Goal: Check status: Check status

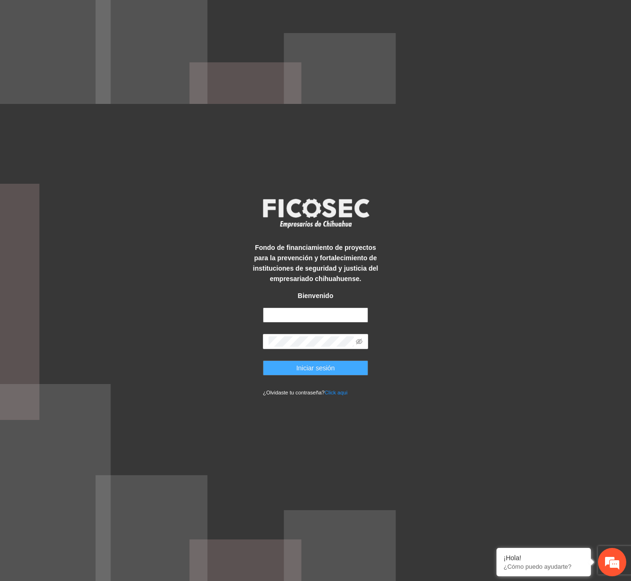
type input "**********"
click at [314, 365] on span "Iniciar sesión" at bounding box center [315, 368] width 39 height 10
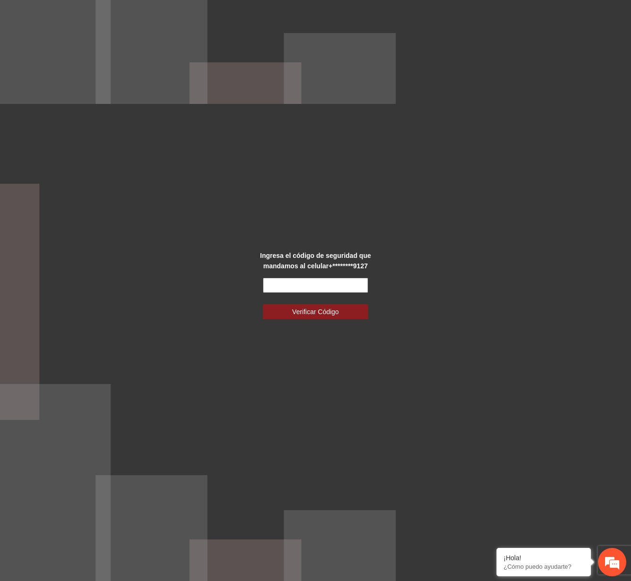
click at [321, 280] on input "text" at bounding box center [315, 285] width 105 height 15
type input "******"
click at [263, 304] on button "Verificar Código" at bounding box center [315, 311] width 105 height 15
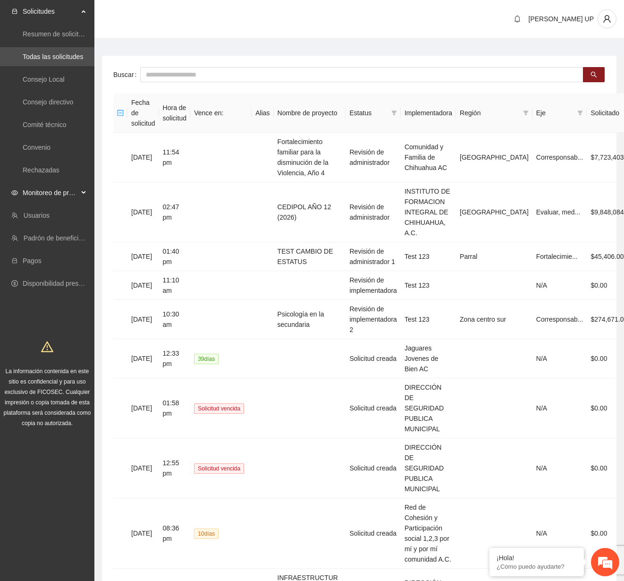
click at [84, 194] on div "Monitoreo de proyectos" at bounding box center [47, 192] width 94 height 19
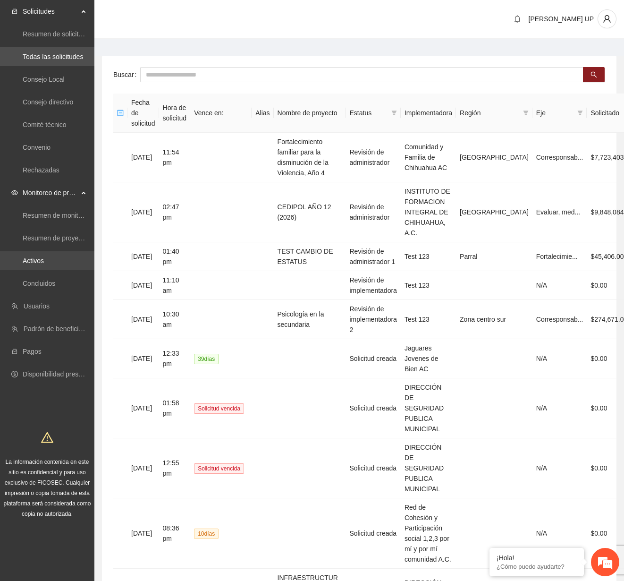
click at [44, 264] on link "Activos" at bounding box center [33, 261] width 21 height 8
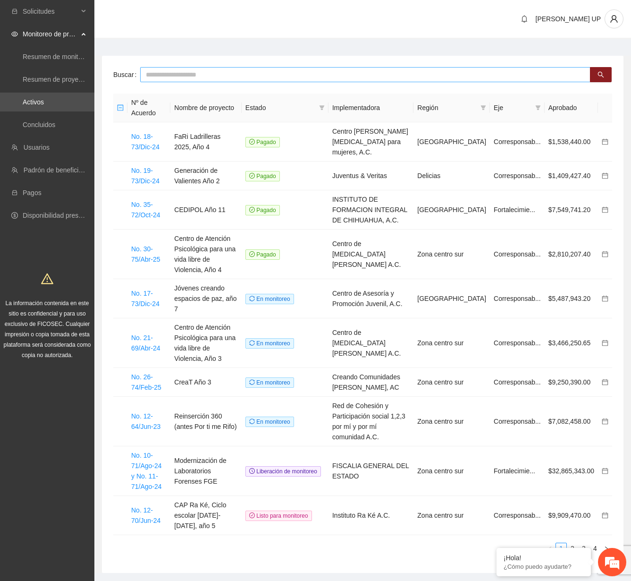
click at [173, 68] on input "text" at bounding box center [365, 74] width 450 height 15
type input "*******"
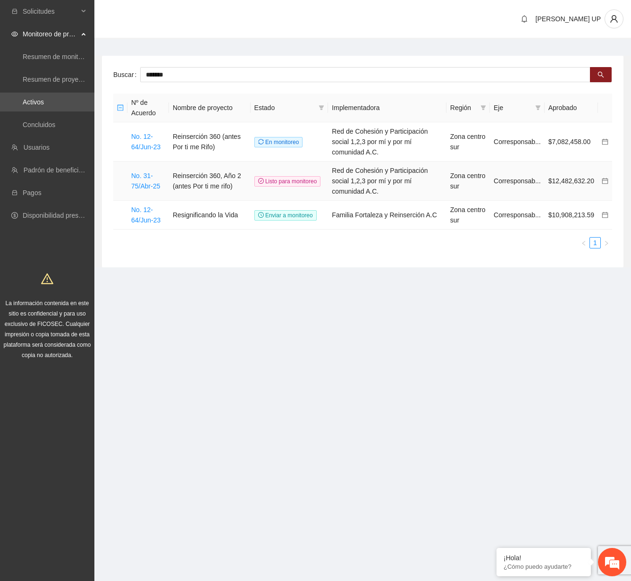
click at [162, 171] on td "No. 31-75/Abr-25" at bounding box center [148, 180] width 42 height 39
click at [162, 170] on td "No. 31-75/Abr-25" at bounding box center [148, 180] width 42 height 39
click at [161, 170] on td "No. 31-75/Abr-25" at bounding box center [148, 180] width 42 height 39
click at [160, 172] on link "No. 31-75/Abr-25" at bounding box center [145, 181] width 29 height 18
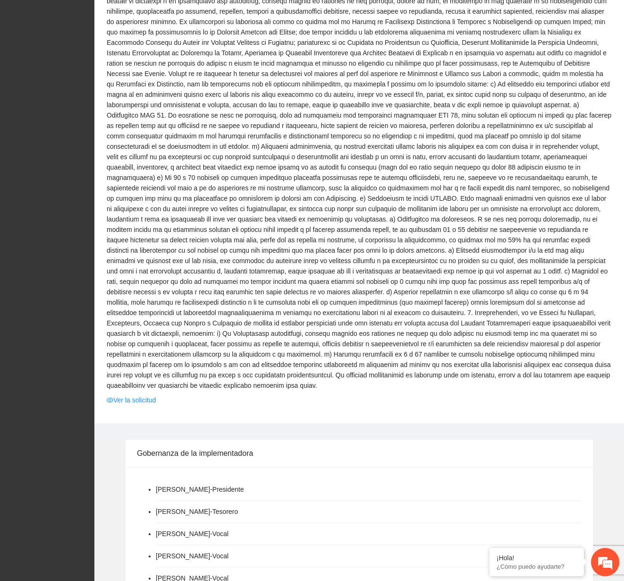
scroll to position [1274, 0]
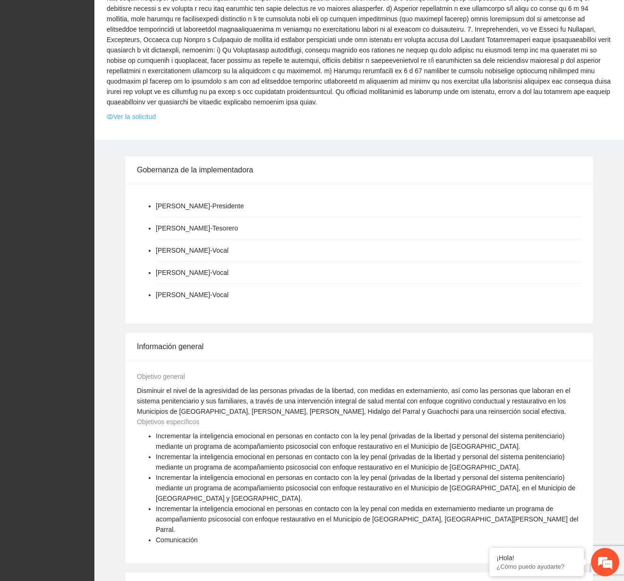
click at [136, 111] on link "Ver la solicitud" at bounding box center [131, 116] width 49 height 10
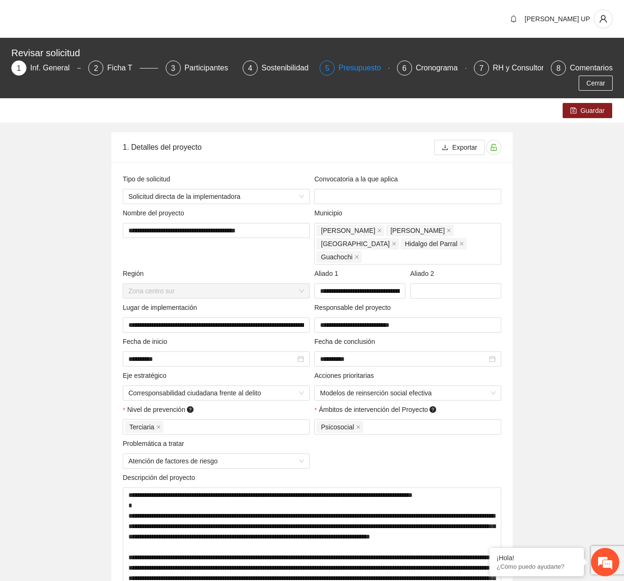
click at [362, 73] on div "Presupuesto" at bounding box center [363, 67] width 50 height 15
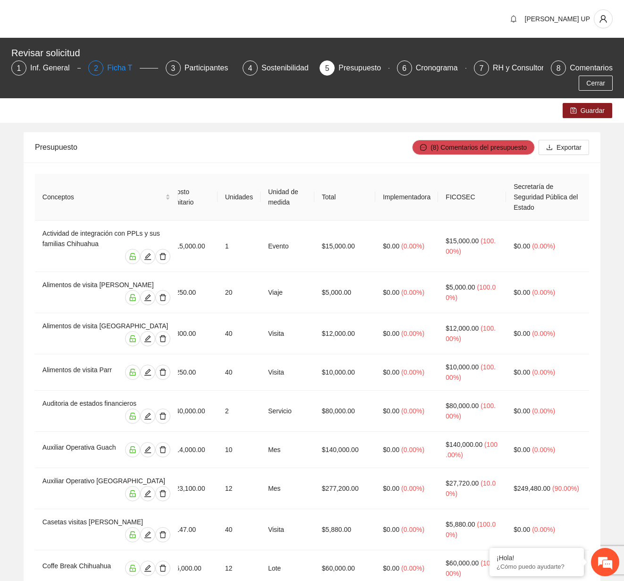
click at [129, 71] on div "Ficha T" at bounding box center [123, 67] width 33 height 15
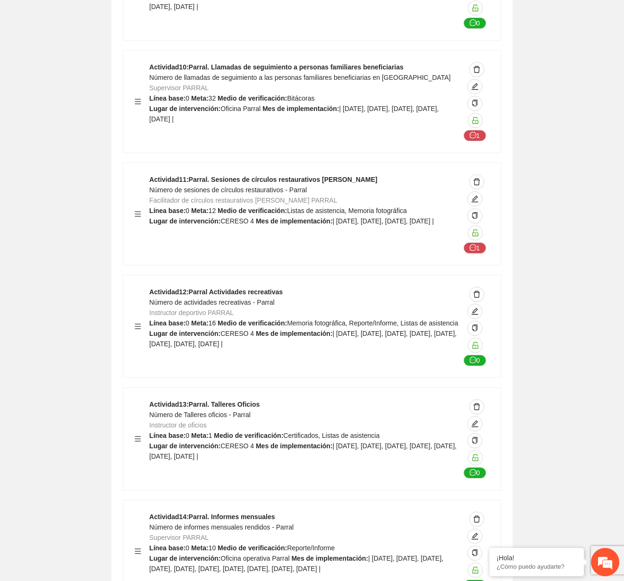
scroll to position [21441, 0]
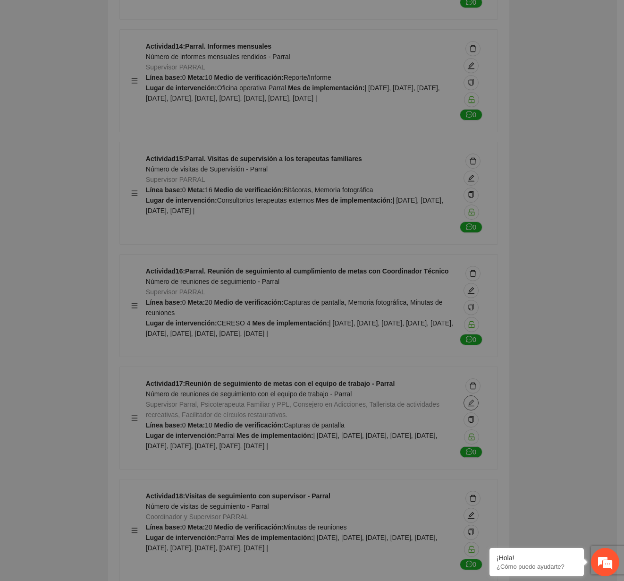
type textarea "******"
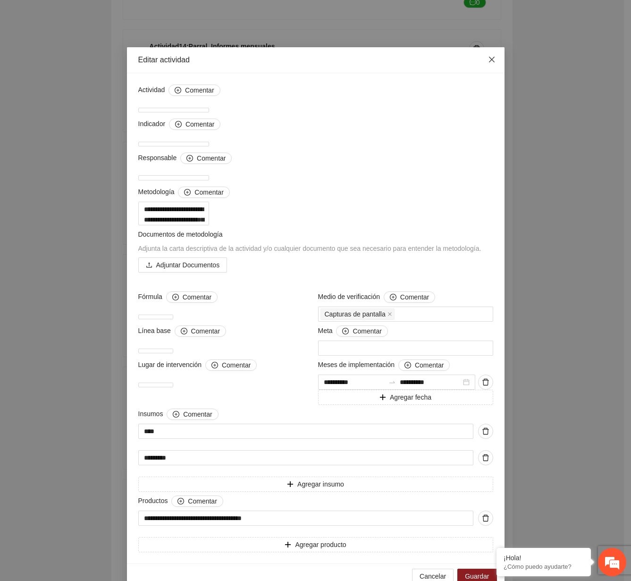
click at [489, 58] on icon "close" at bounding box center [492, 60] width 6 height 6
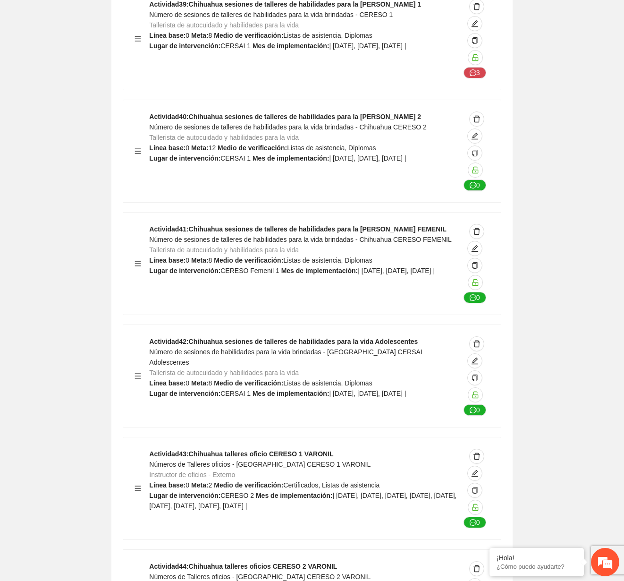
scroll to position [11136, 0]
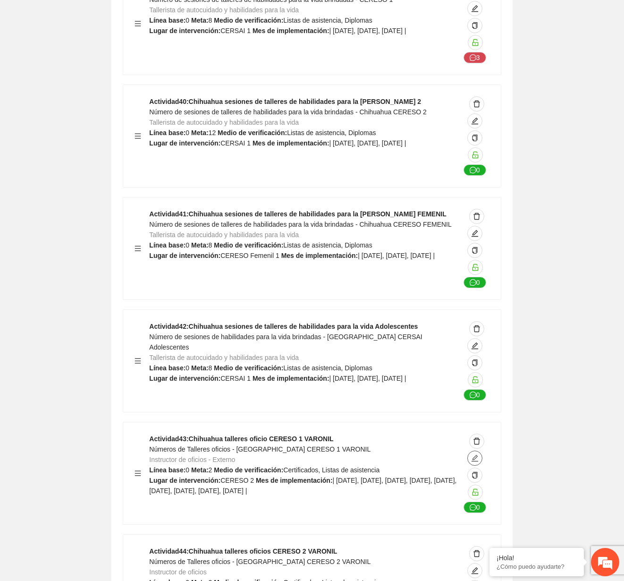
click at [476, 454] on icon "edit" at bounding box center [475, 458] width 8 height 8
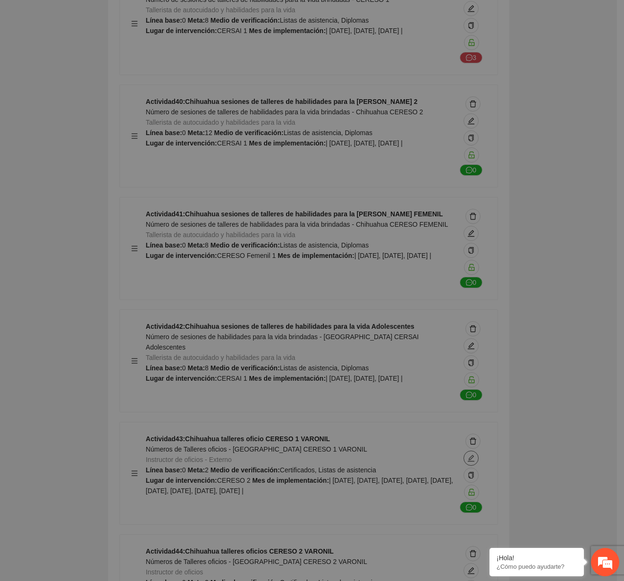
type textarea "********"
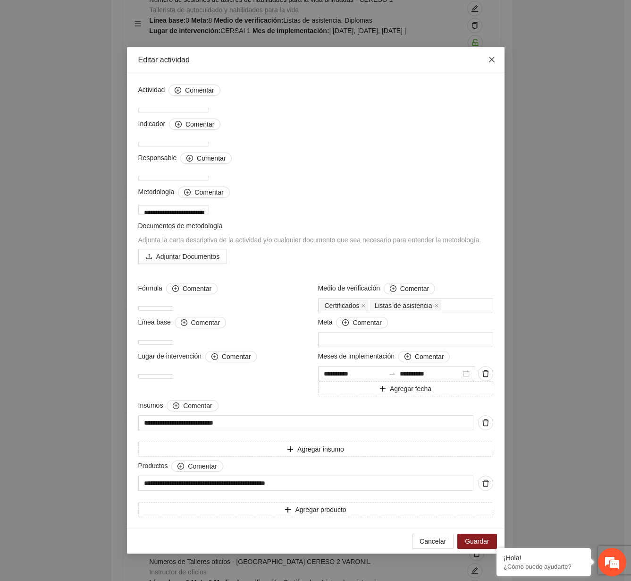
click at [487, 51] on span "Close" at bounding box center [491, 59] width 25 height 25
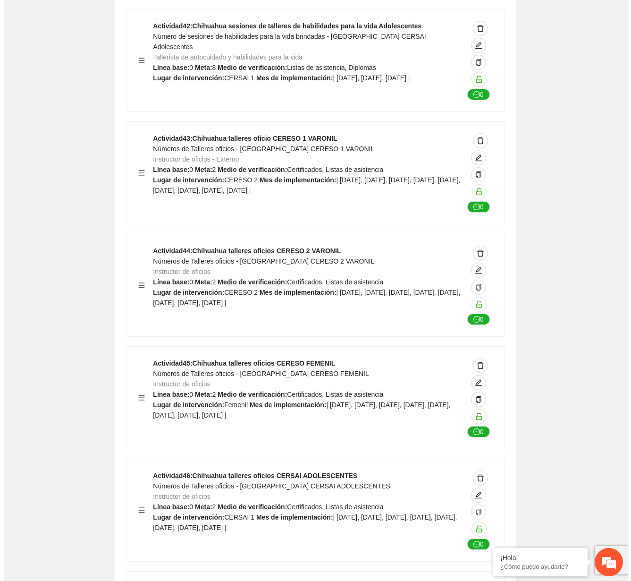
scroll to position [13020, 0]
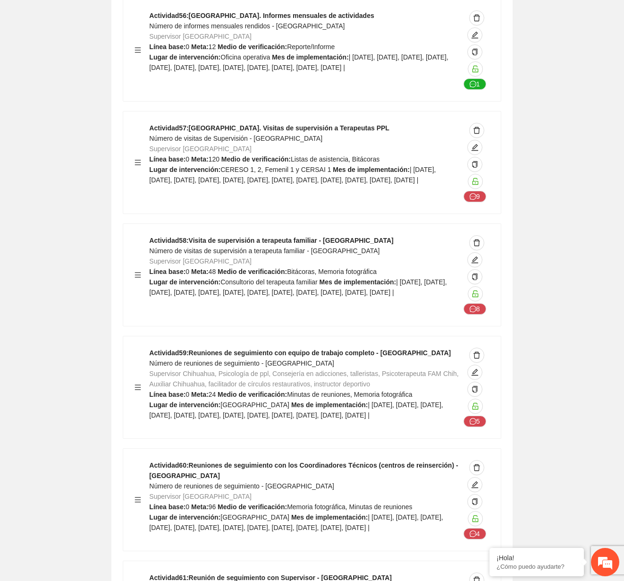
click at [483, 347] on div "5" at bounding box center [475, 386] width 30 height 79
click at [481, 368] on span "edit" at bounding box center [475, 372] width 14 height 8
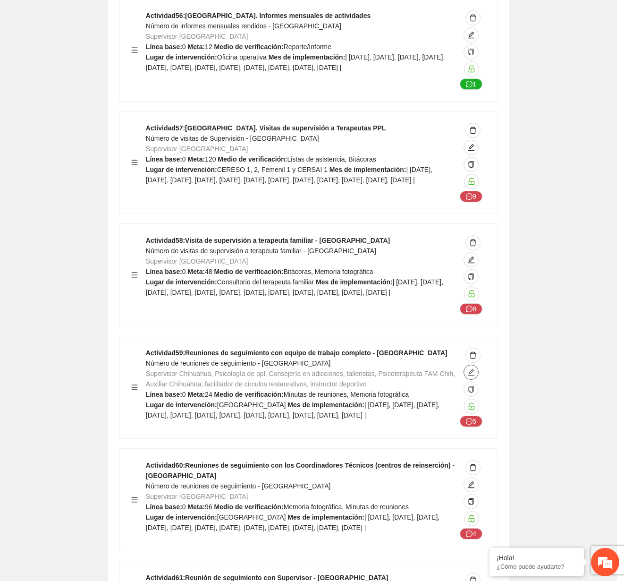
type textarea "*********"
type input "**********"
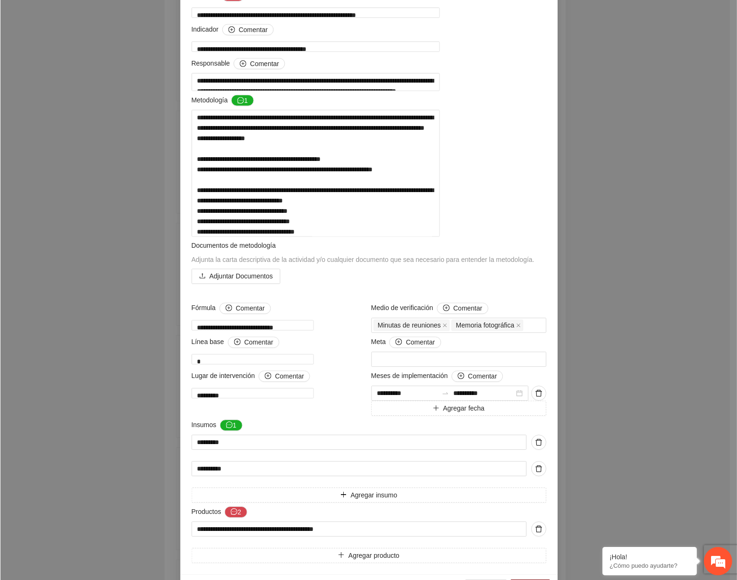
scroll to position [187, 0]
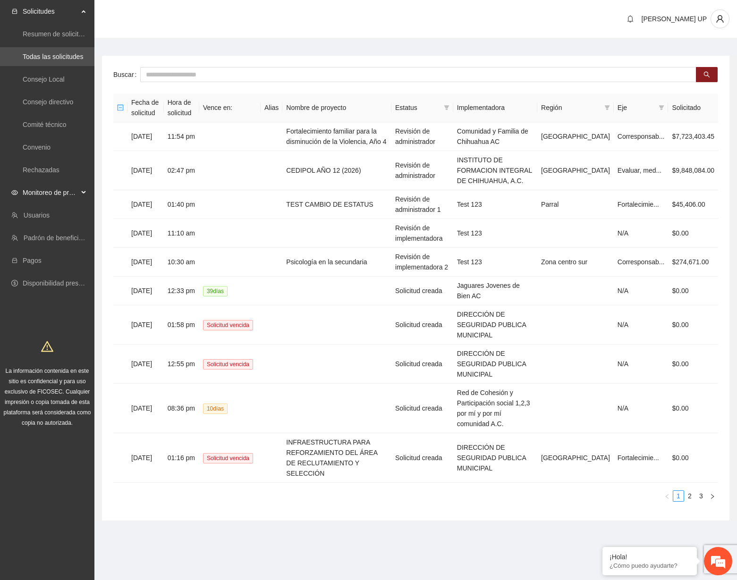
click at [44, 192] on span "Monitoreo de proyectos" at bounding box center [51, 192] width 56 height 19
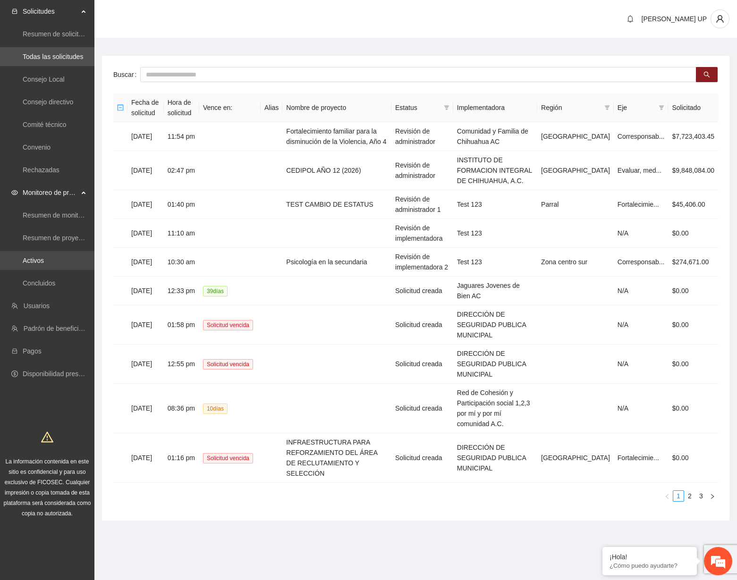
click at [44, 257] on link "Activos" at bounding box center [33, 261] width 21 height 8
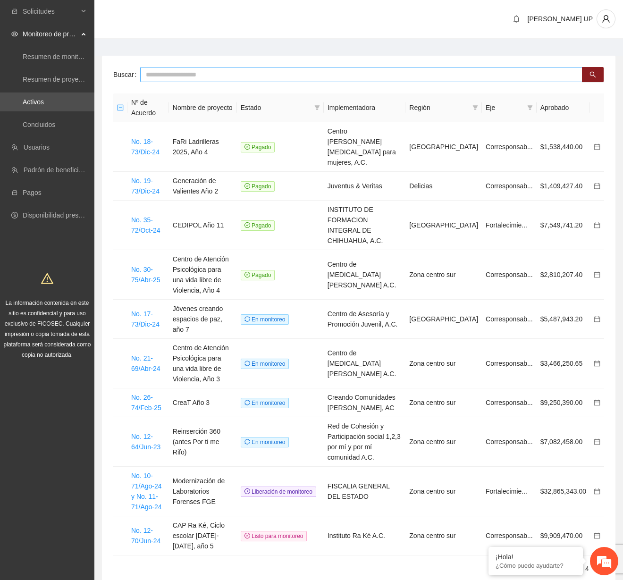
click at [164, 77] on input "text" at bounding box center [361, 74] width 442 height 15
type input "****"
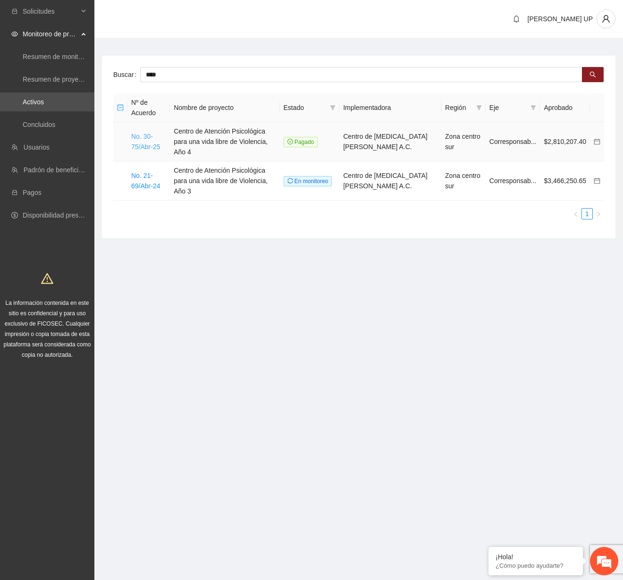
click at [141, 141] on link "No. 30-75/Abr-25" at bounding box center [145, 142] width 29 height 18
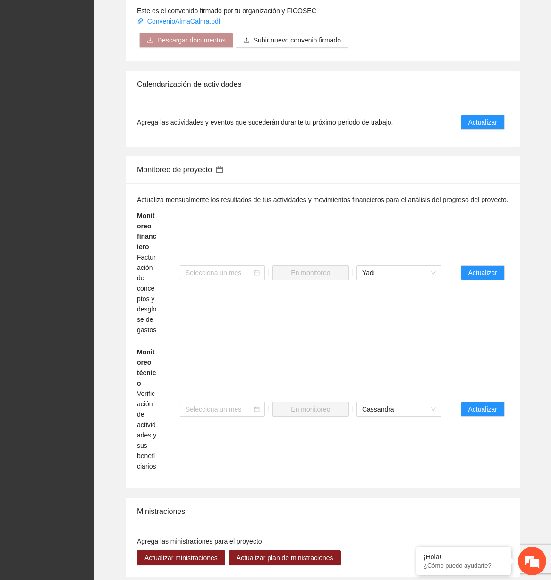
scroll to position [897, 0]
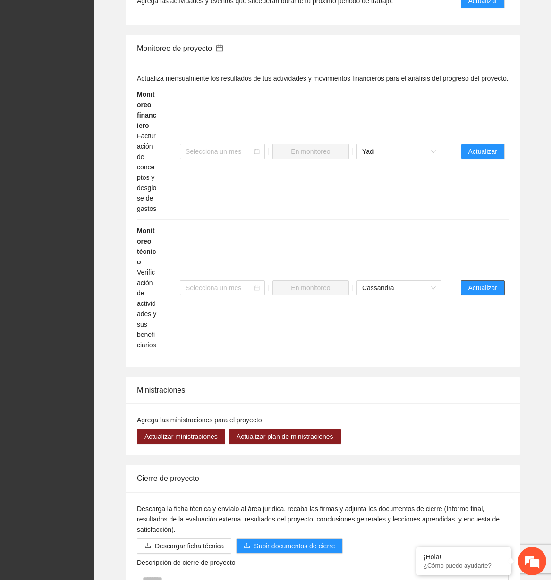
click at [489, 283] on span "Actualizar" at bounding box center [482, 288] width 29 height 10
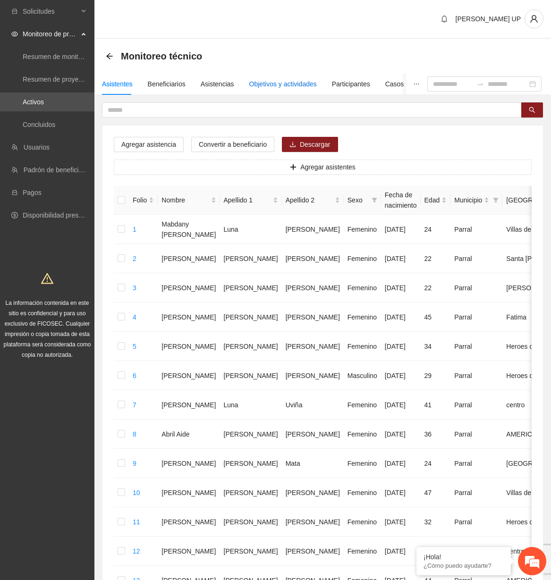
click at [260, 82] on div "Objetivos y actividades" at bounding box center [282, 84] width 67 height 10
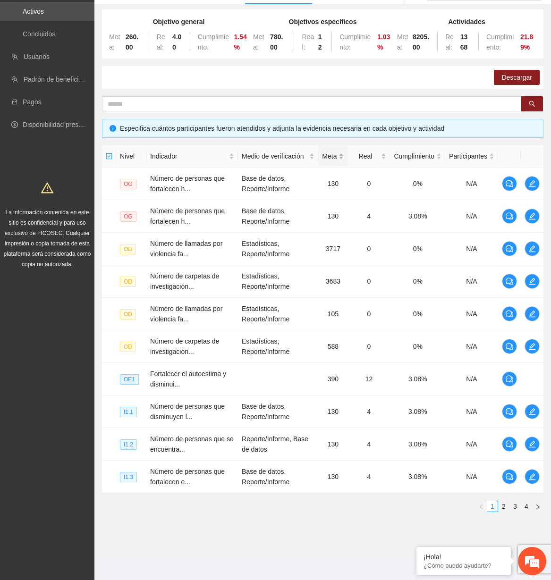
scroll to position [94, 0]
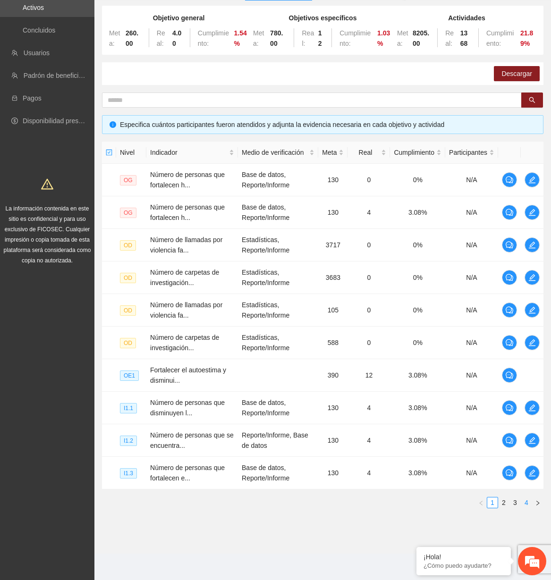
click at [530, 502] on link "4" at bounding box center [526, 503] width 10 height 10
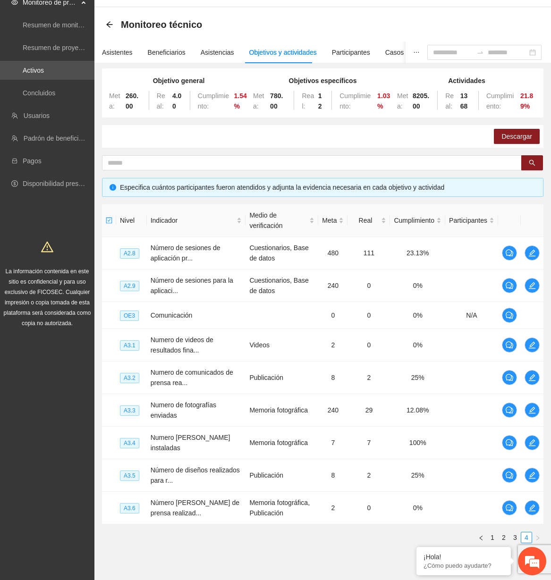
scroll to position [0, 0]
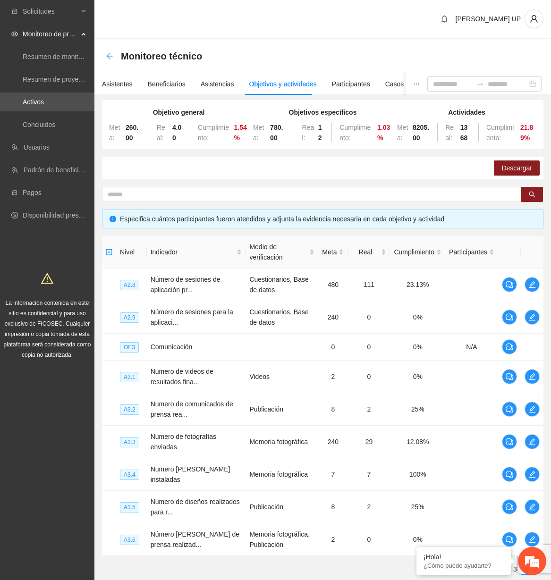
click at [107, 55] on icon "arrow-left" at bounding box center [110, 56] width 8 height 8
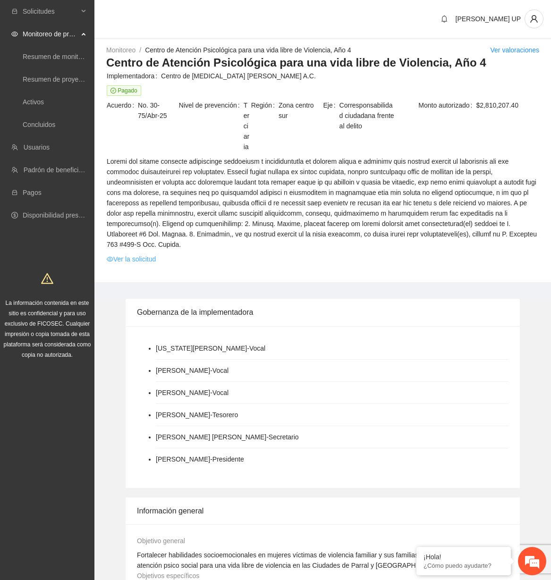
click at [146, 254] on link "Ver la solicitud" at bounding box center [131, 259] width 49 height 10
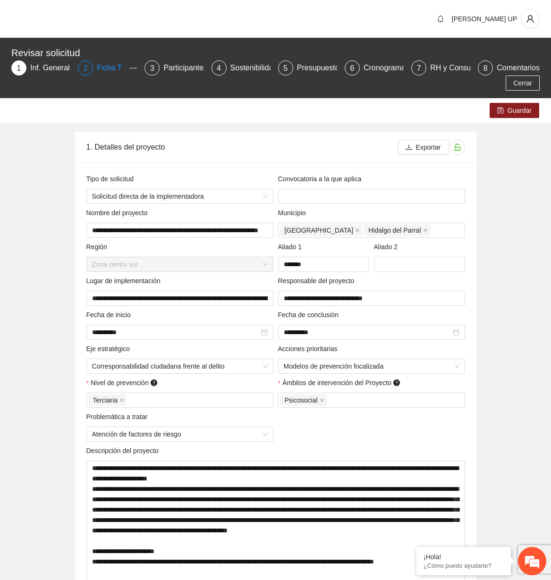
click at [110, 74] on div "Ficha T" at bounding box center [113, 67] width 33 height 15
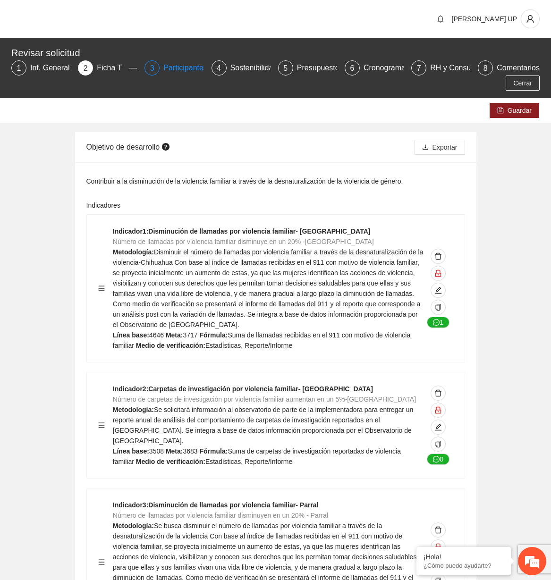
click at [184, 60] on div "Participantes" at bounding box center [188, 67] width 51 height 15
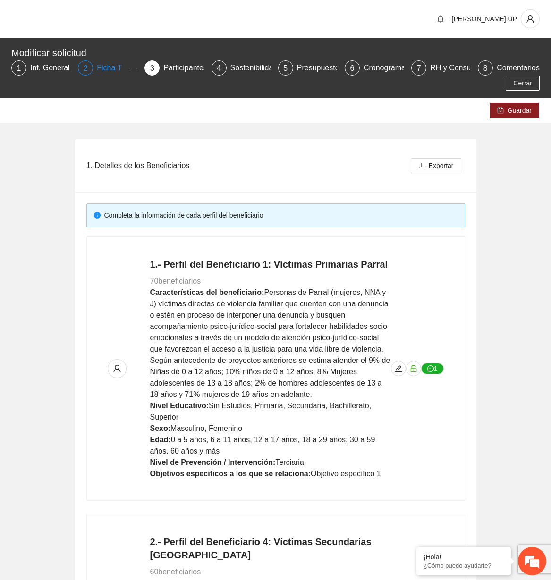
click at [92, 74] on div "2 Ficha T" at bounding box center [107, 67] width 59 height 15
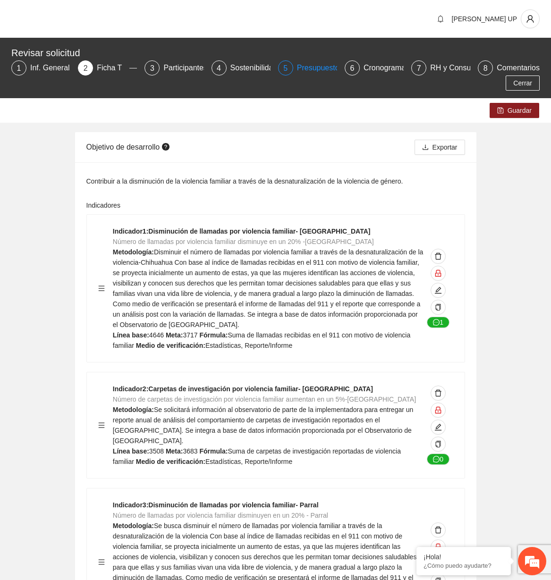
click at [328, 70] on div "Presupuesto" at bounding box center [322, 67] width 50 height 15
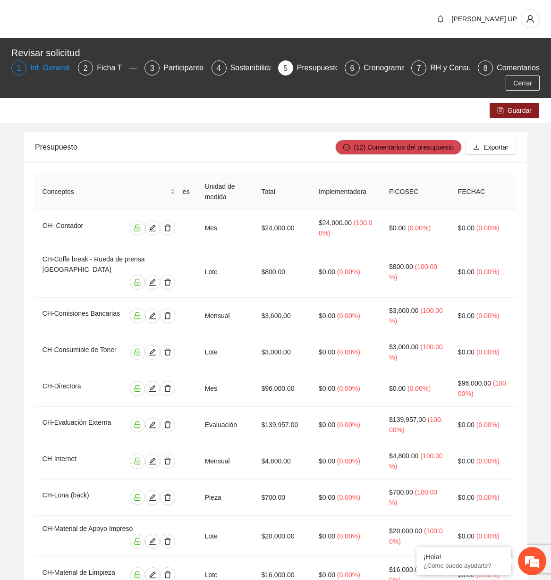
click at [59, 69] on div "Inf. General" at bounding box center [53, 67] width 47 height 15
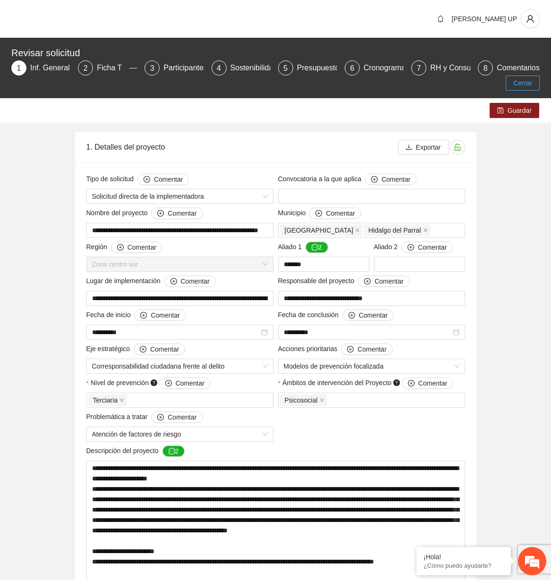
click at [533, 79] on button "Cerrar" at bounding box center [523, 83] width 34 height 15
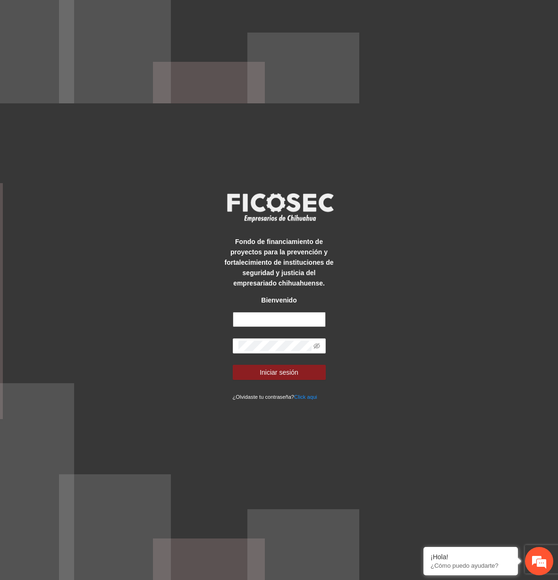
type input "**********"
